Goal: Contribute content: Add original content to the website for others to see

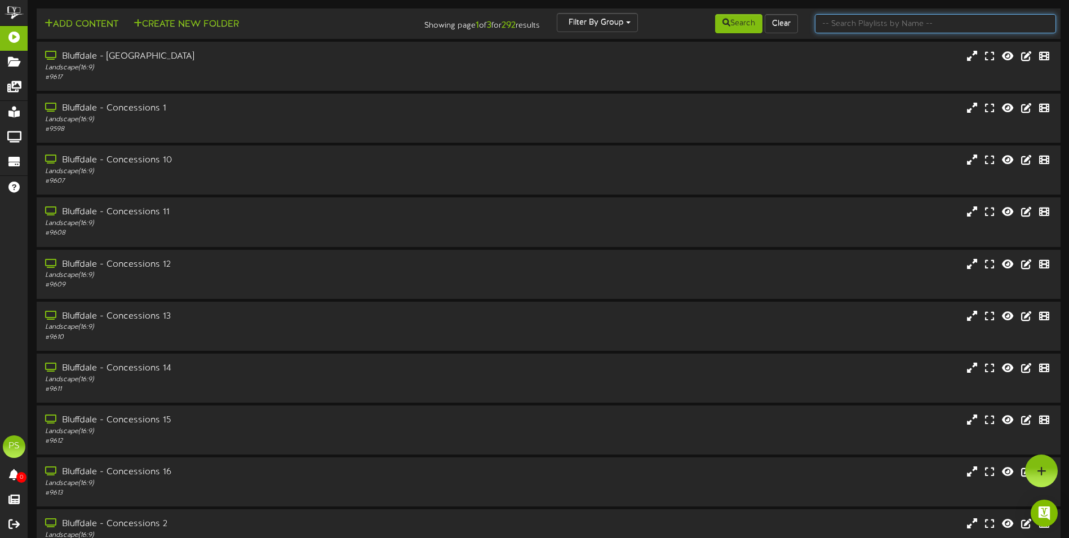
click at [922, 30] on input "text" at bounding box center [935, 23] width 241 height 19
type input "q"
click at [716, 21] on button "Search" at bounding box center [738, 23] width 47 height 19
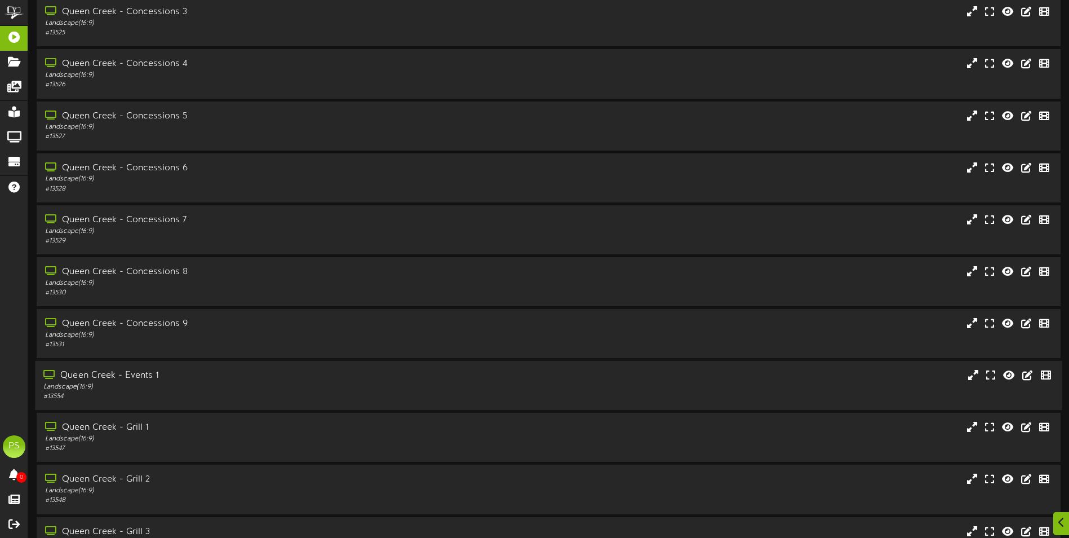
scroll to position [846, 0]
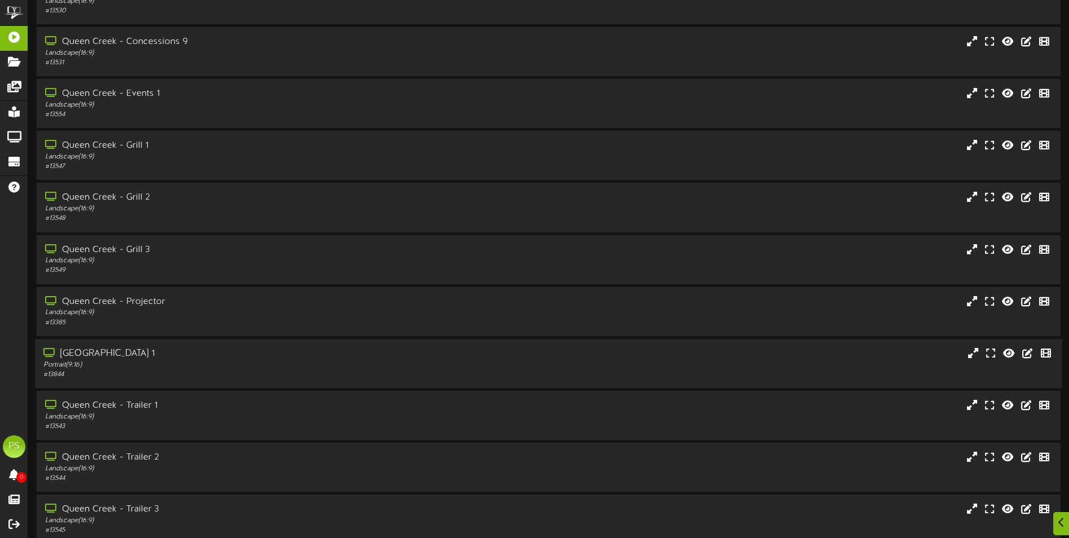
drag, startPoint x: 219, startPoint y: 360, endPoint x: 324, endPoint y: 343, distance: 106.3
click at [219, 360] on div "Portrait ( 9:16 )" at bounding box center [248, 365] width 411 height 10
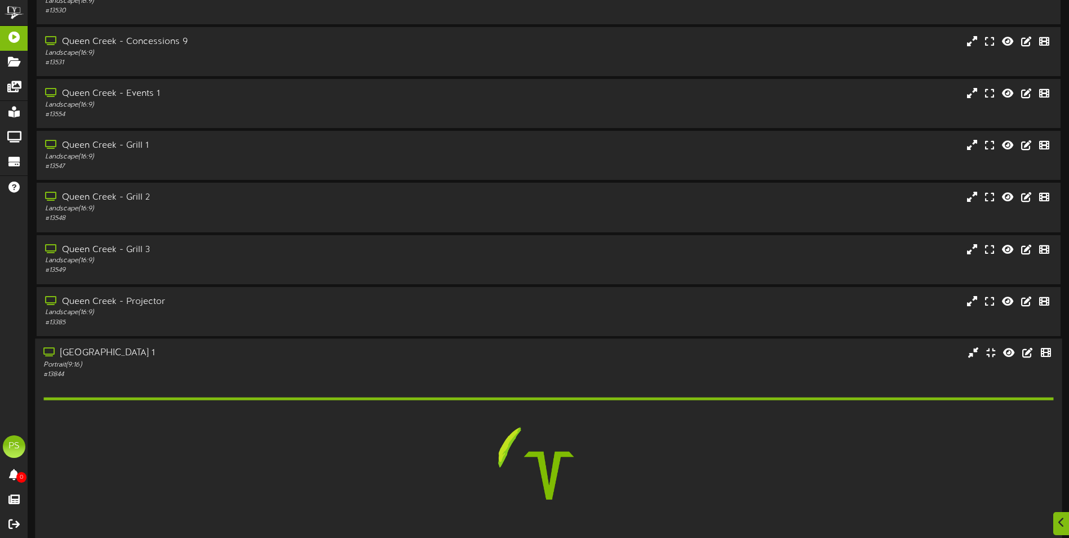
scroll to position [1127, 0]
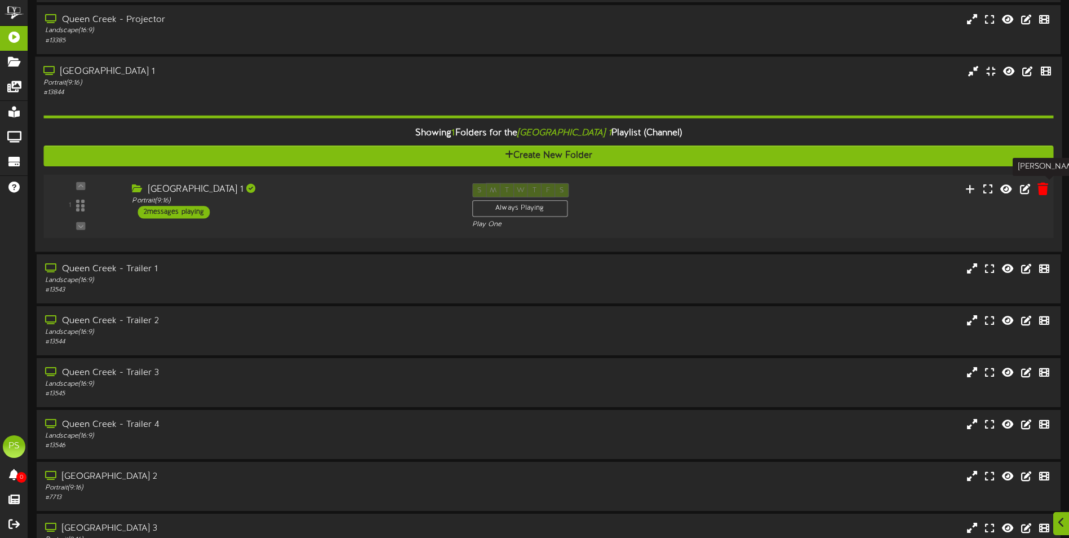
click at [1041, 192] on icon at bounding box center [1043, 188] width 11 height 12
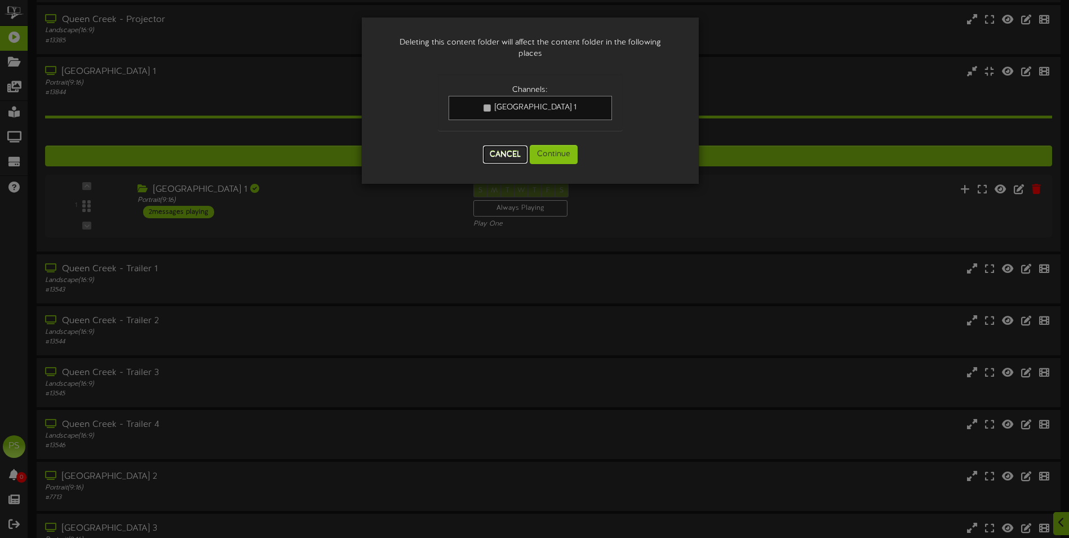
click at [508, 158] on button "Cancel" at bounding box center [505, 154] width 45 height 18
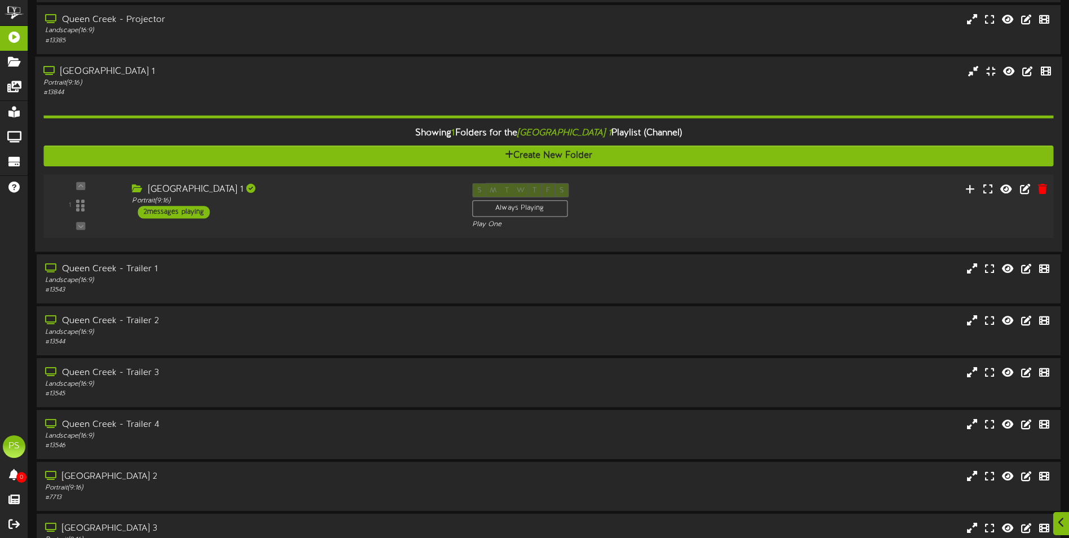
click at [347, 194] on div "Queen Creek Theater 1" at bounding box center [293, 189] width 323 height 13
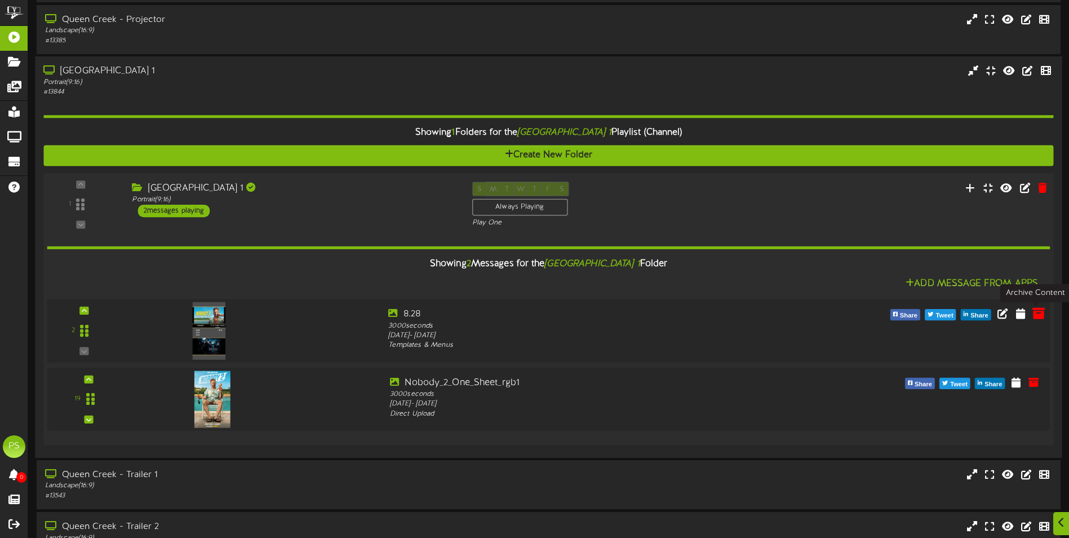
click at [1035, 315] on icon at bounding box center [1039, 313] width 12 height 12
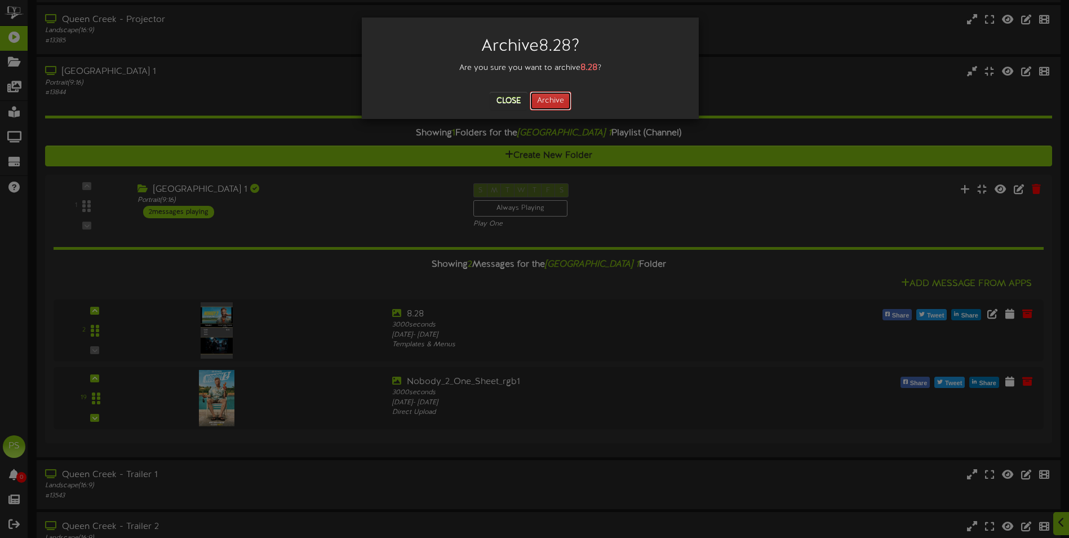
click at [551, 97] on button "Archive" at bounding box center [551, 100] width 42 height 19
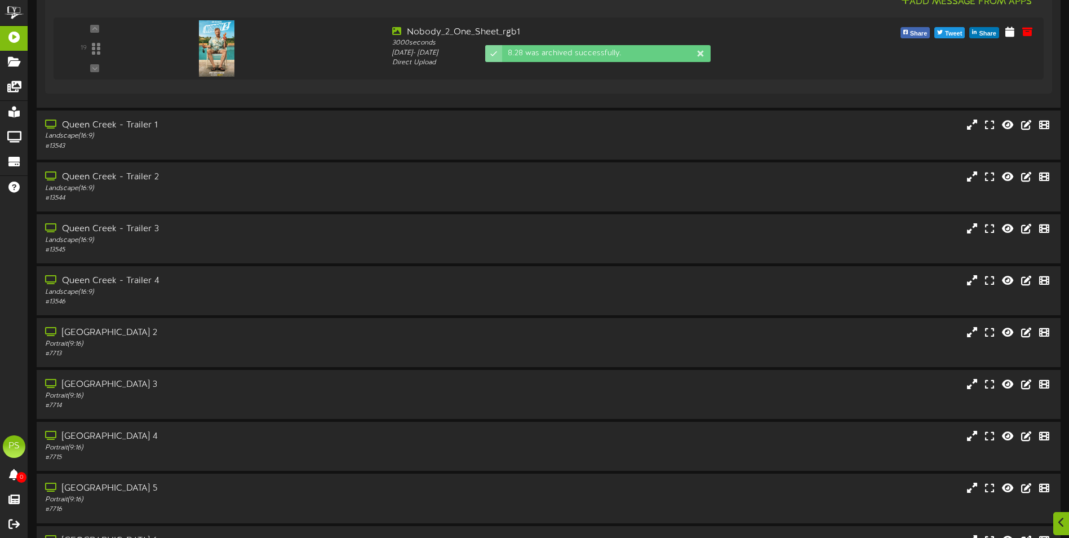
scroll to position [1699, 0]
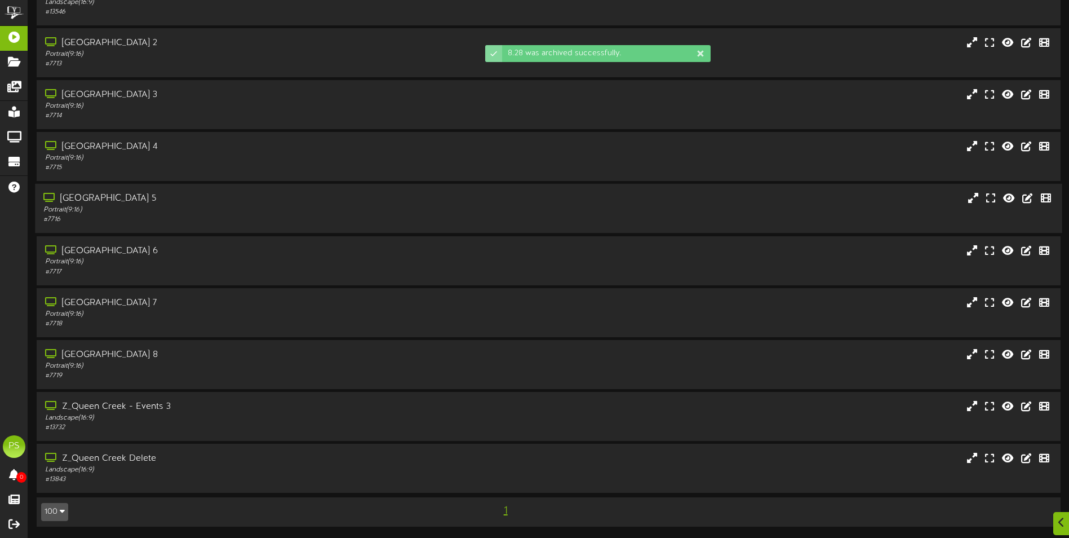
click at [237, 210] on div "Portrait ( 9:16 )" at bounding box center [248, 210] width 411 height 10
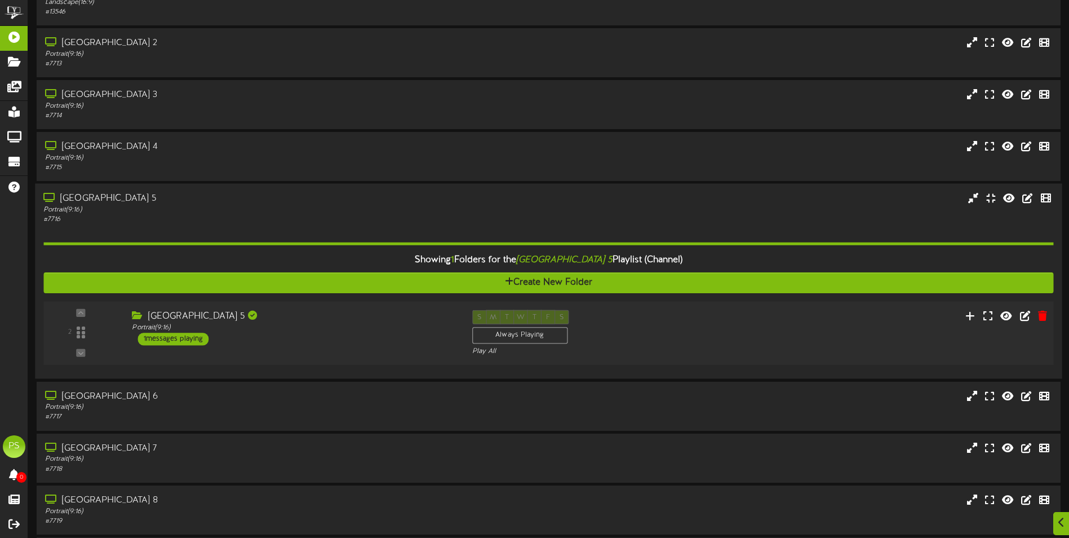
click at [432, 337] on div "Queen Creek Theater 5 Portrait ( 9:16 ) 1 messages playing" at bounding box center [293, 328] width 340 height 36
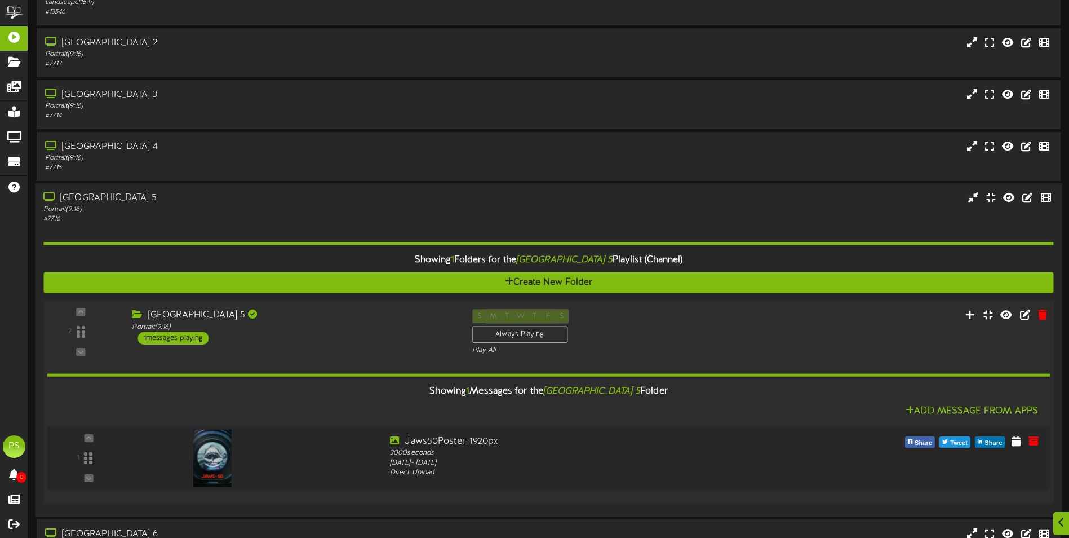
scroll to position [1868, 0]
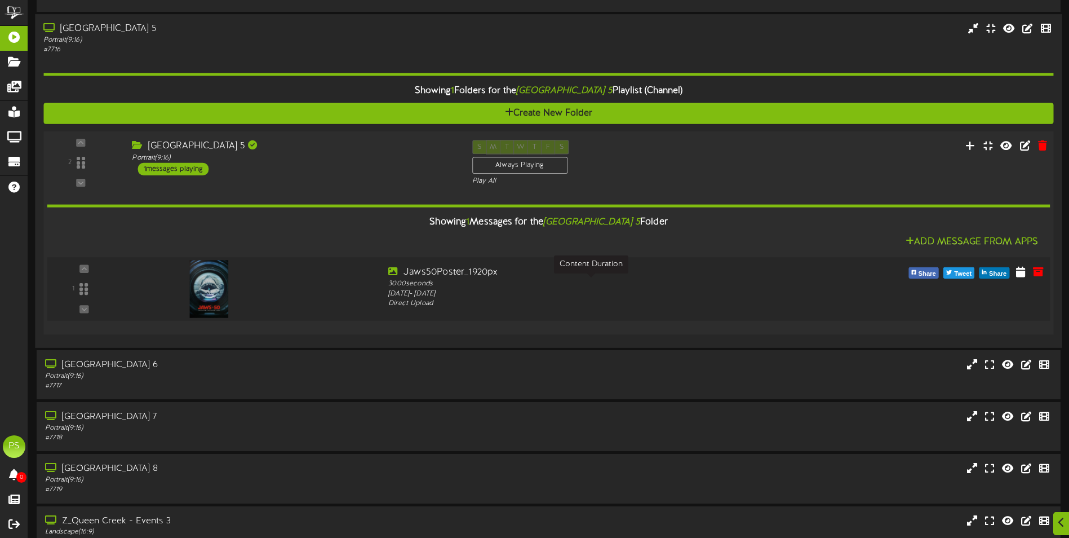
click at [580, 283] on div "3000 seconds" at bounding box center [590, 284] width 405 height 10
click at [1042, 274] on icon at bounding box center [1039, 271] width 12 height 12
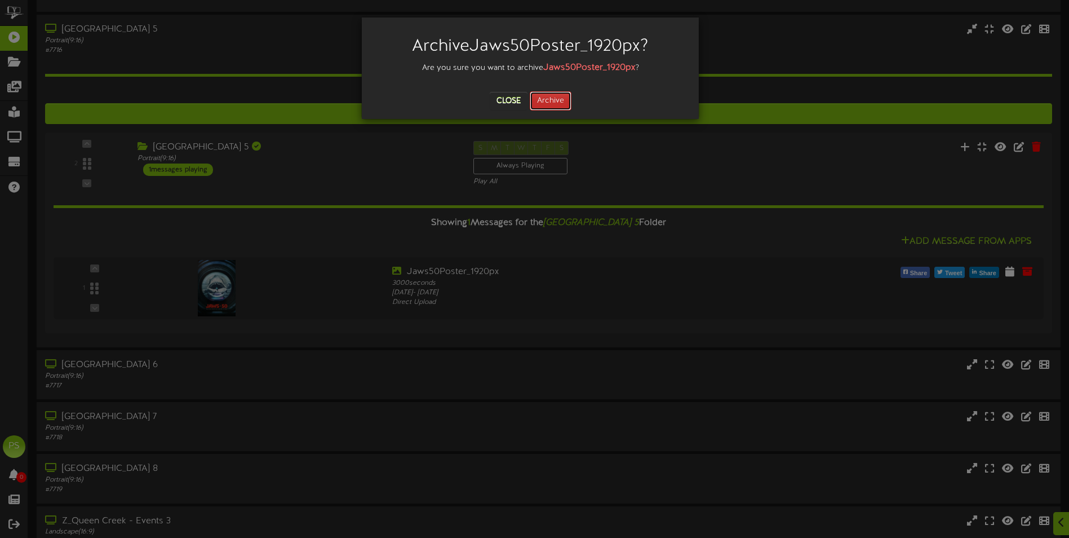
click at [556, 101] on button "Archive" at bounding box center [551, 100] width 42 height 19
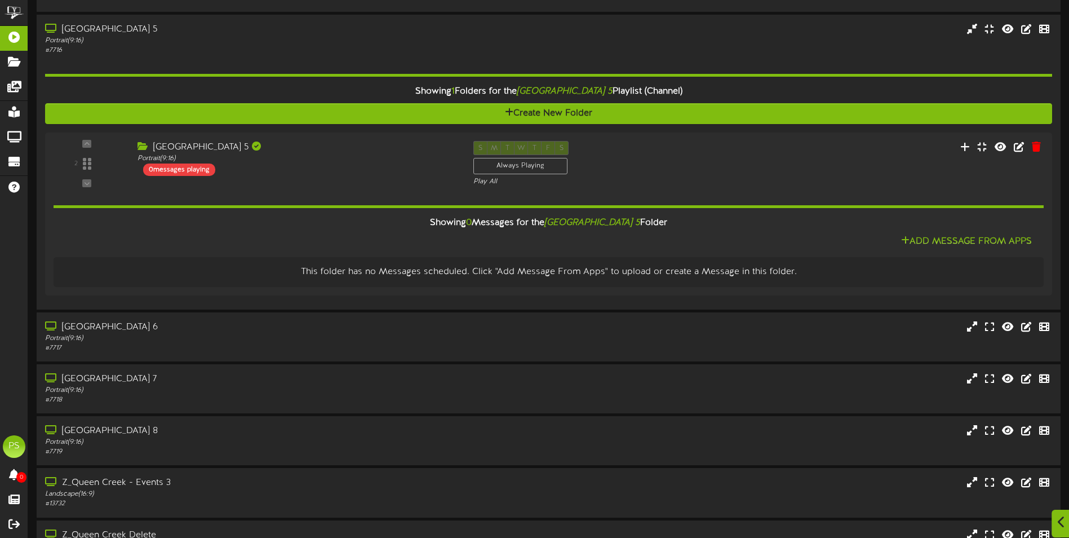
click at [1067, 522] on div at bounding box center [1061, 524] width 19 height 28
click at [1040, 474] on icon at bounding box center [1042, 471] width 10 height 10
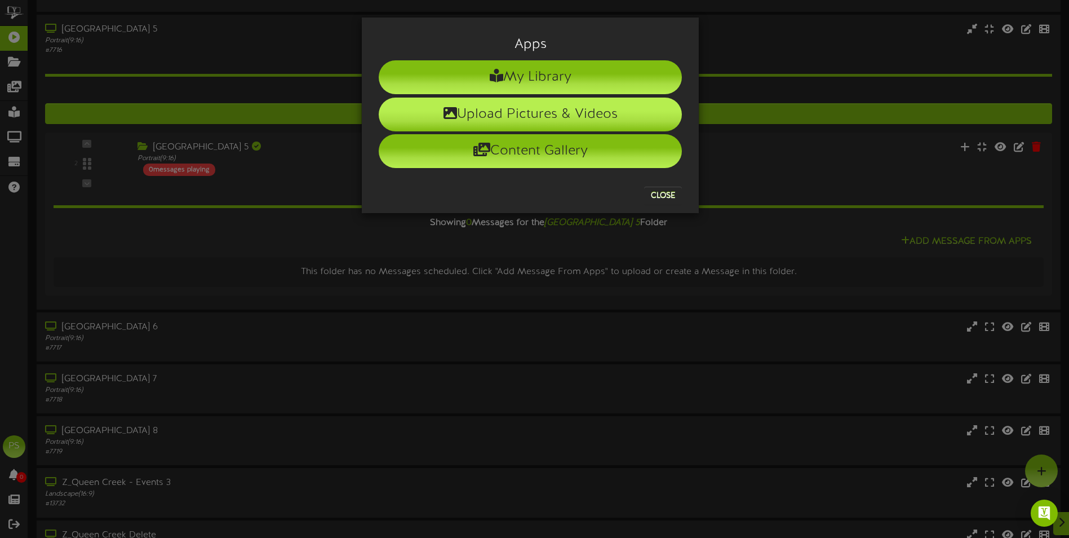
click at [525, 122] on li "Upload Pictures & Videos" at bounding box center [530, 115] width 303 height 34
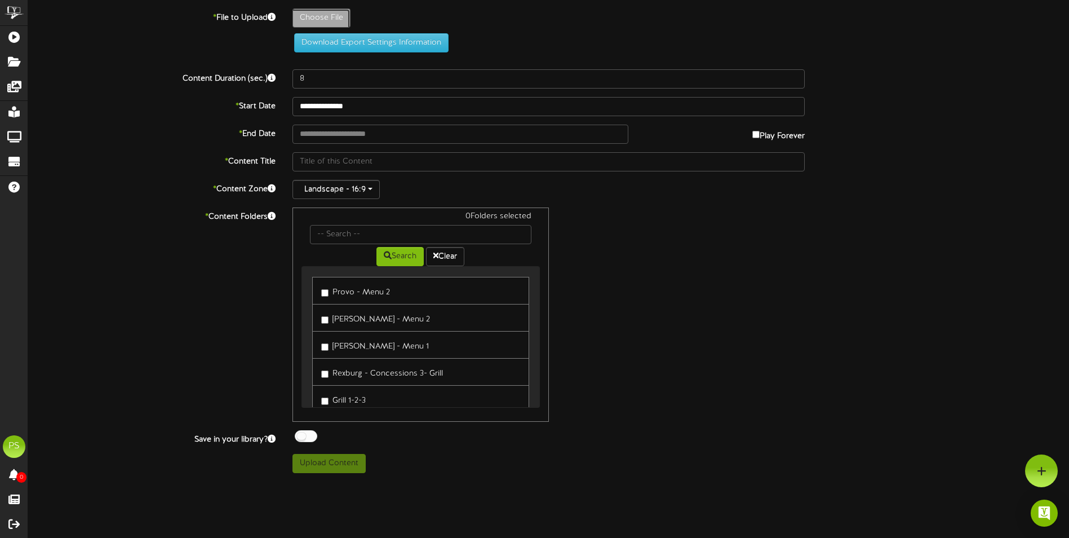
type input "**********"
type input "poster-50th"
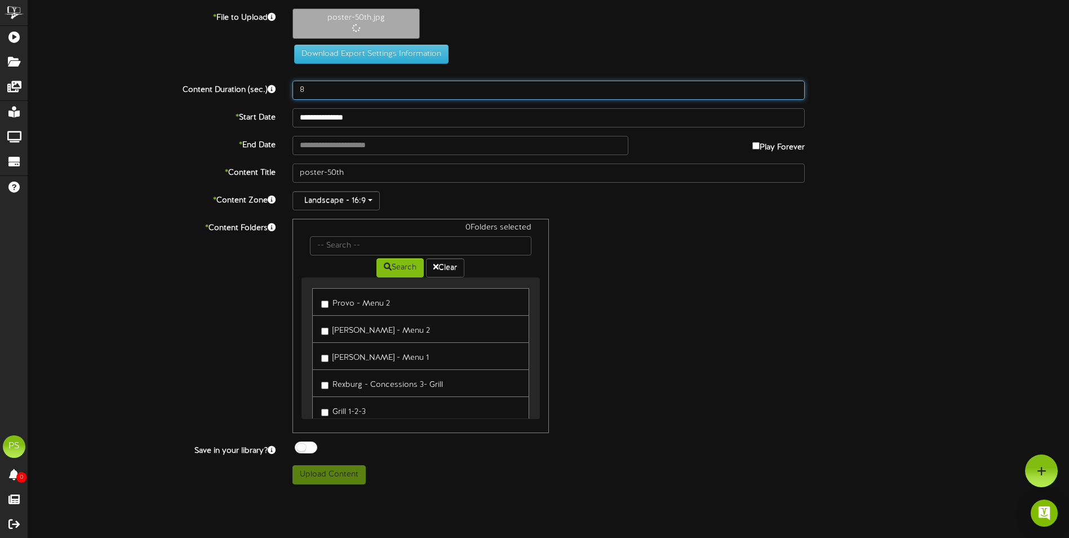
drag, startPoint x: 307, startPoint y: 90, endPoint x: 248, endPoint y: 95, distance: 59.5
click at [249, 95] on div "Content Duration (sec.) 8" at bounding box center [549, 90] width 1058 height 19
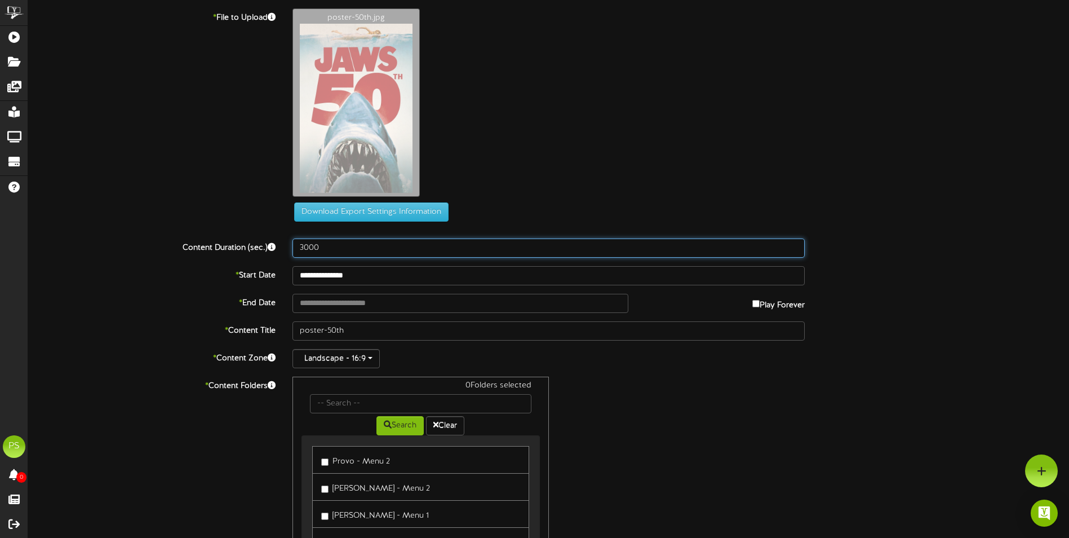
type input "3000"
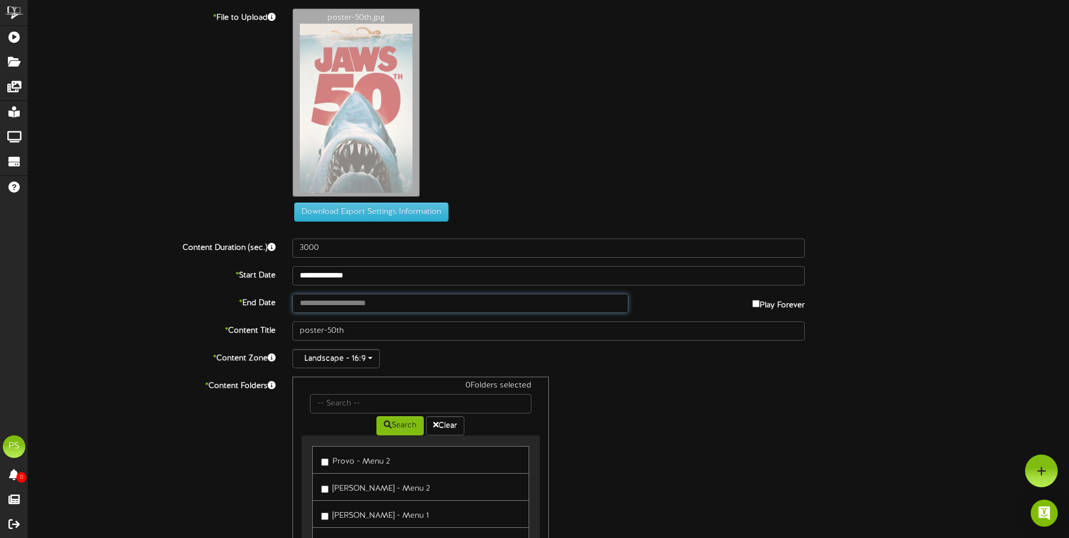
click at [364, 306] on input "text" at bounding box center [461, 303] width 336 height 19
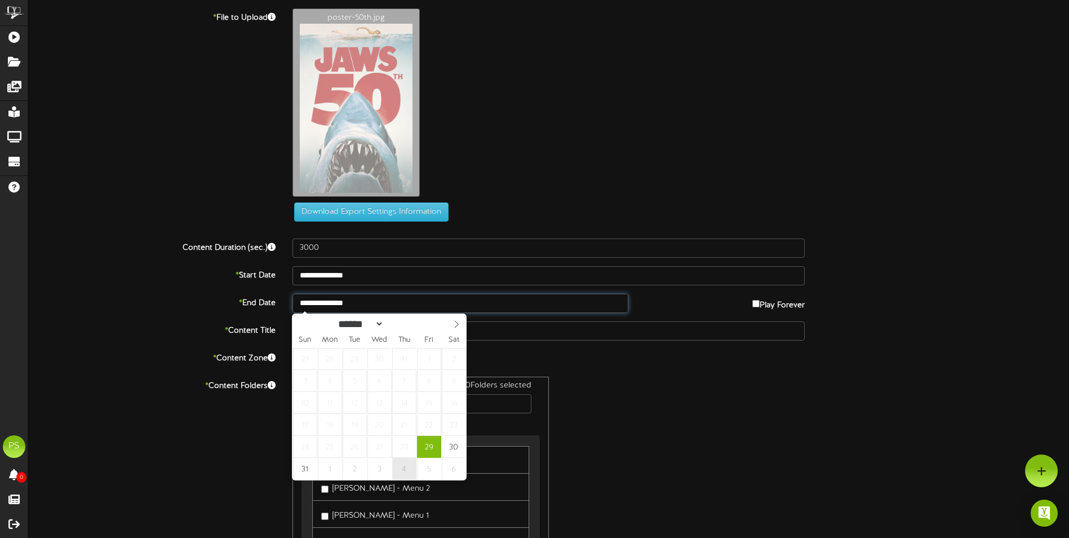
type input "**********"
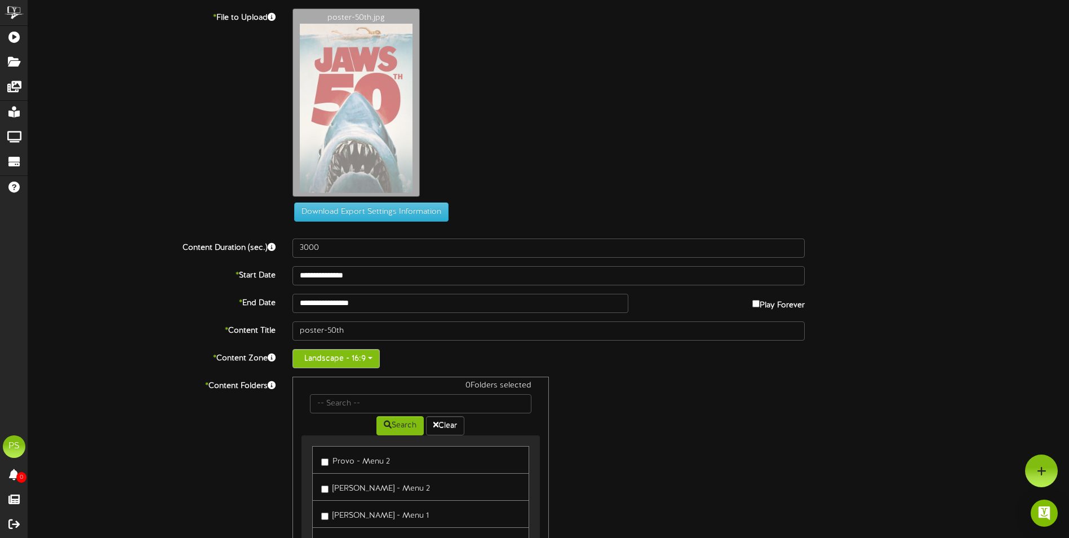
click at [343, 357] on button "Landscape - 16:9" at bounding box center [336, 358] width 87 height 19
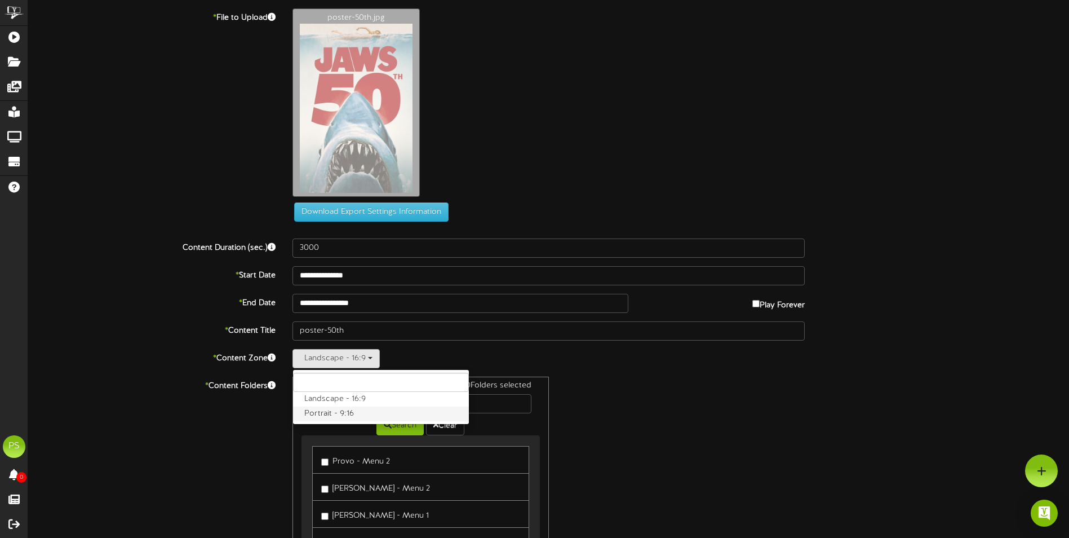
click at [317, 413] on label "Portrait - 9:16" at bounding box center [381, 413] width 176 height 15
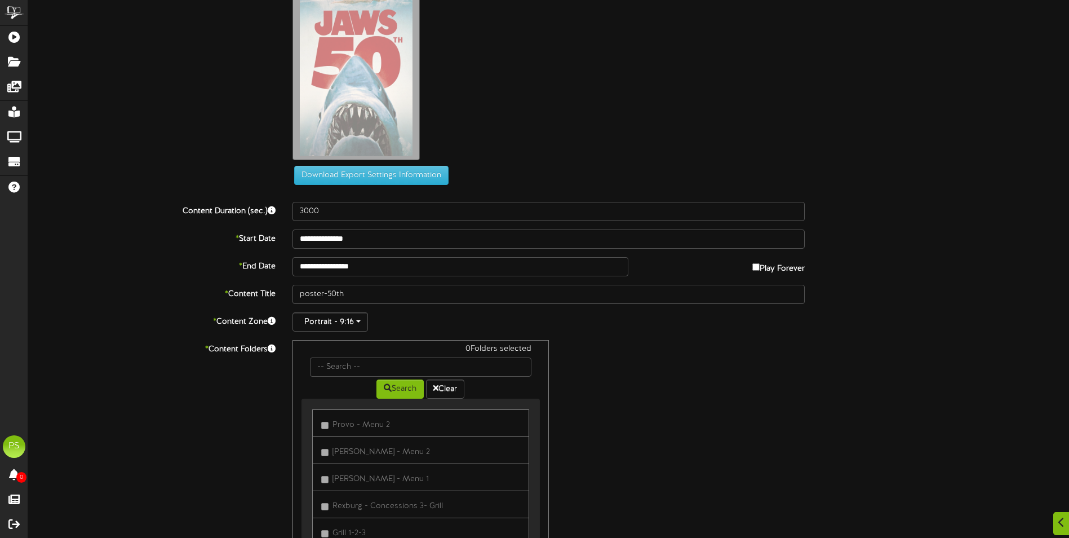
scroll to position [56, 0]
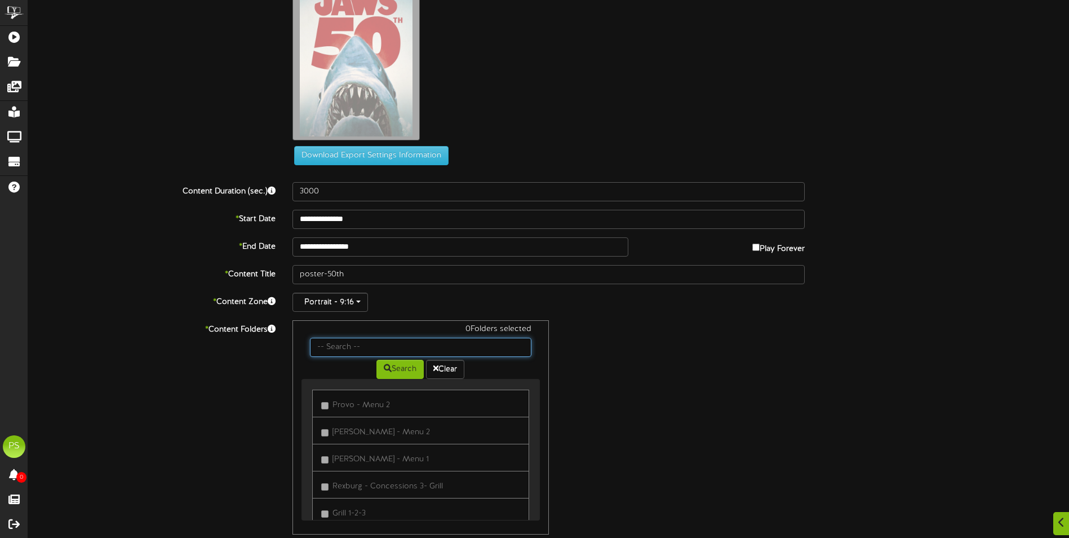
click at [342, 346] on input "text" at bounding box center [420, 347] width 221 height 19
type input "q"
click at [410, 376] on button "Search" at bounding box center [400, 369] width 47 height 19
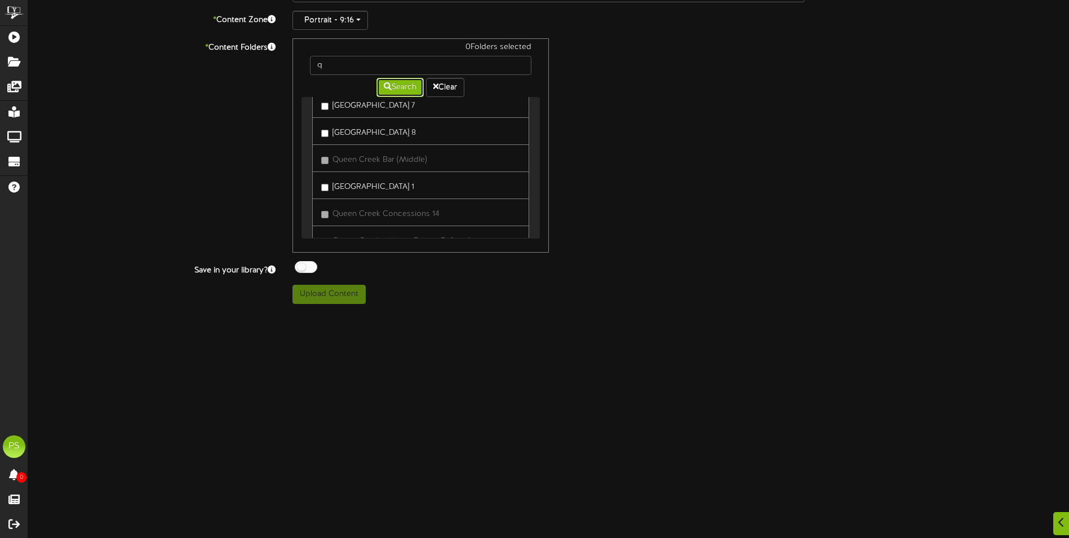
scroll to position [589, 0]
click at [329, 154] on label "Queen Creek Theater 5" at bounding box center [368, 154] width 94 height 15
click at [320, 298] on button "Upload Content" at bounding box center [329, 294] width 73 height 19
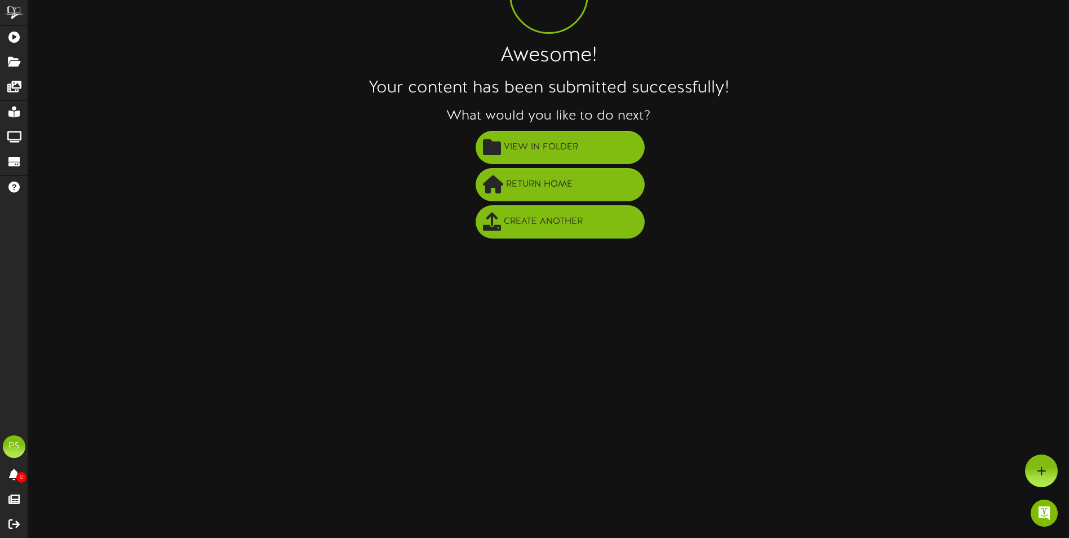
scroll to position [0, 0]
